Goal: Task Accomplishment & Management: Use online tool/utility

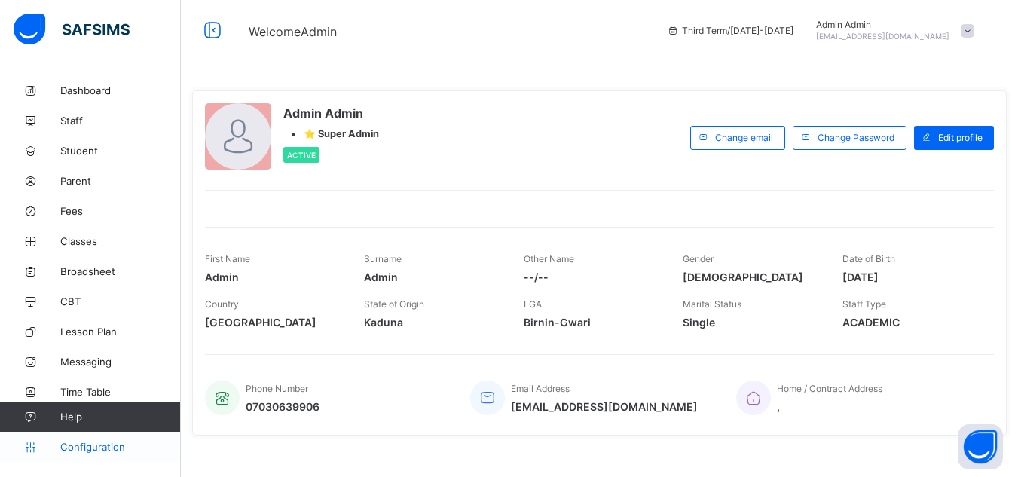
click at [105, 447] on span "Configuration" at bounding box center [120, 447] width 120 height 12
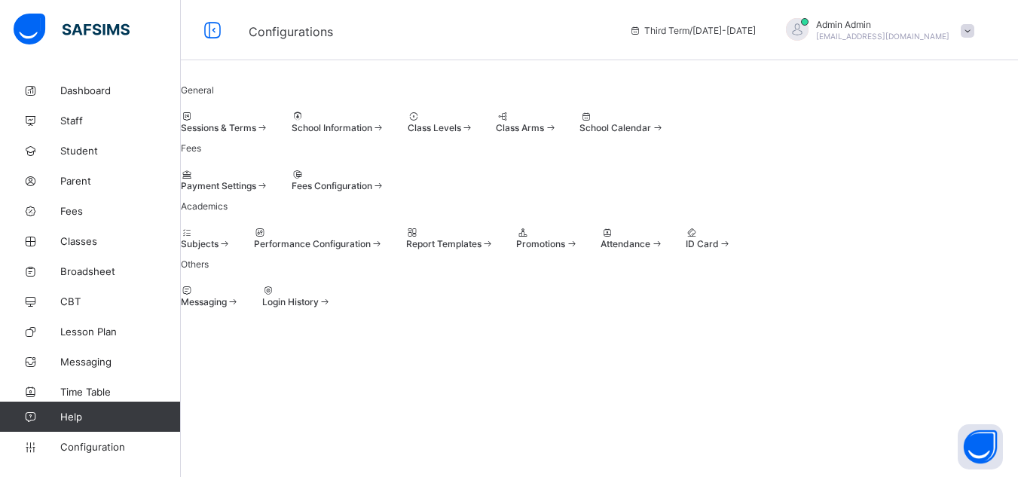
scroll to position [113, 0]
click at [100, 454] on link "Configuration" at bounding box center [90, 447] width 180 height 30
click at [107, 446] on span "Configuration" at bounding box center [120, 447] width 120 height 12
click at [110, 447] on span "Configuration" at bounding box center [120, 447] width 120 height 12
click at [112, 448] on span "Configuration" at bounding box center [120, 447] width 120 height 12
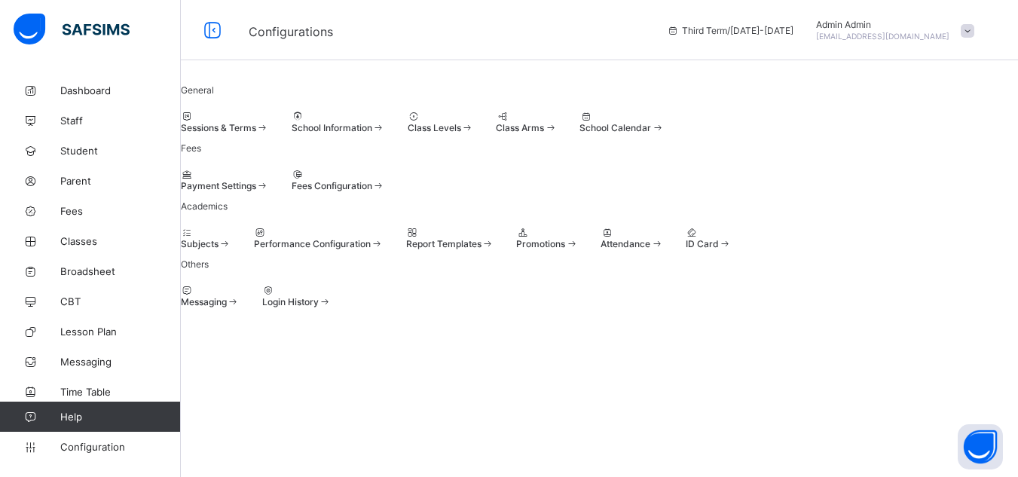
click at [241, 122] on span "Sessions & Terms" at bounding box center [218, 127] width 75 height 11
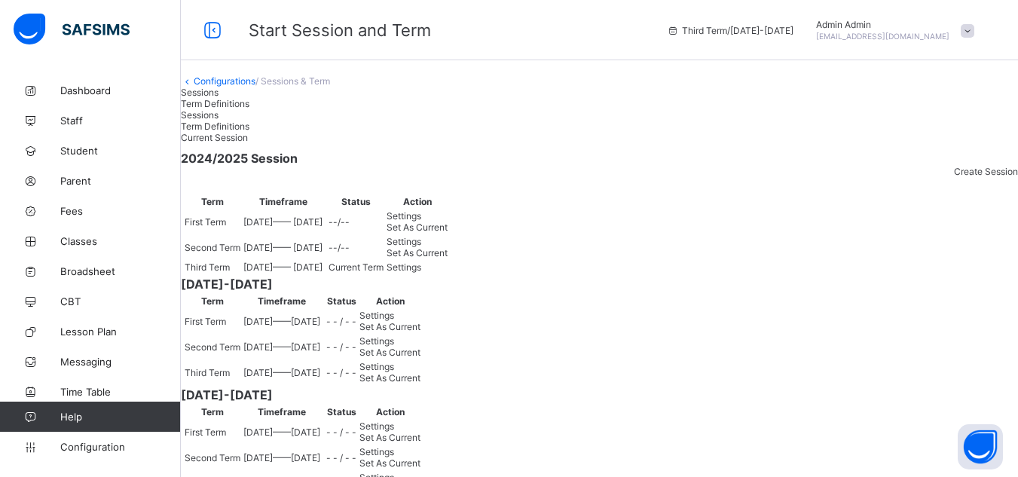
click at [962, 177] on span "Create Session" at bounding box center [986, 171] width 64 height 11
